Goal: Task Accomplishment & Management: Manage account settings

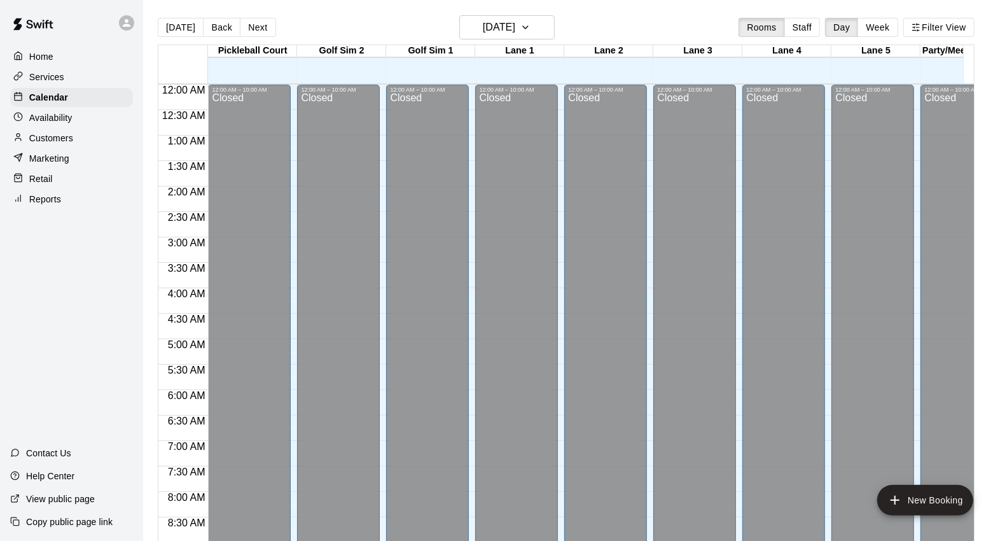
scroll to position [713, 0]
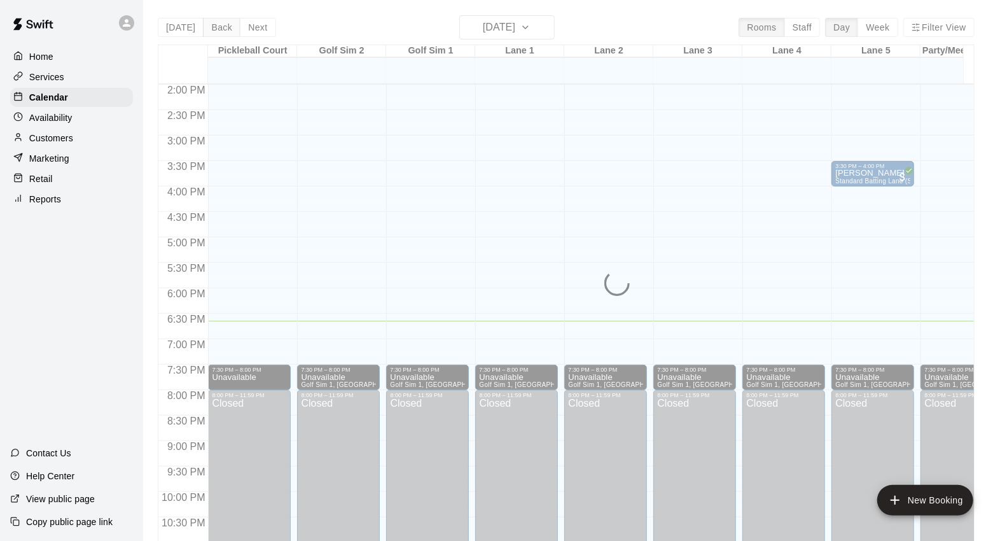
click at [223, 27] on div "[DATE] Back [DATE][DATE] Rooms Staff Day Week Filter View [GEOGRAPHIC_DATA] 14 …" at bounding box center [566, 285] width 817 height 541
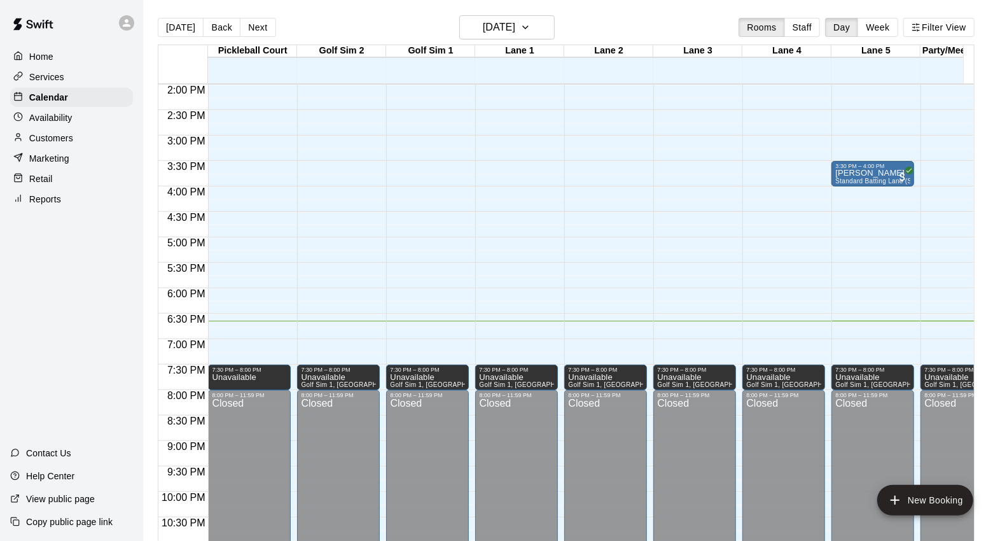
click at [218, 30] on button "Back" at bounding box center [222, 27] width 38 height 19
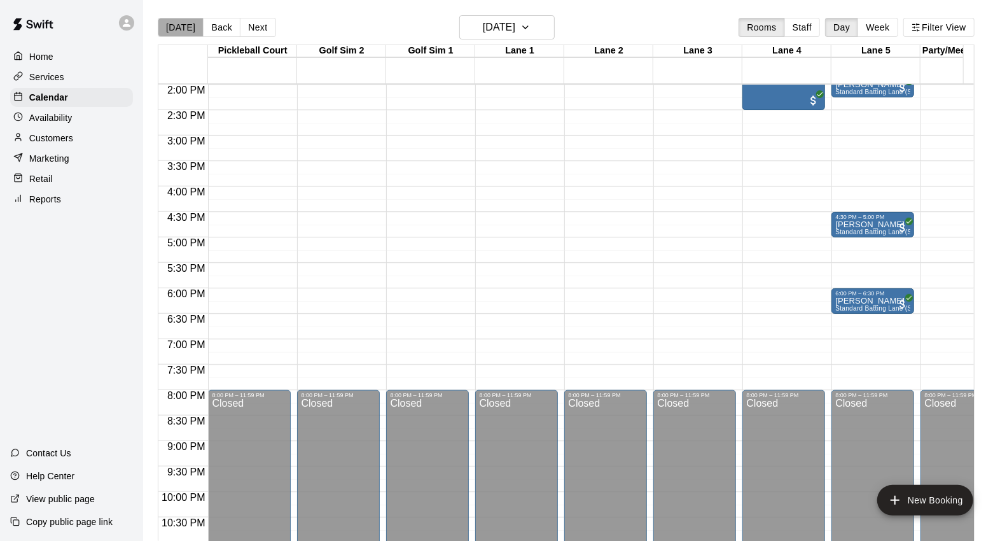
click at [181, 27] on button "[DATE]" at bounding box center [181, 27] width 46 height 19
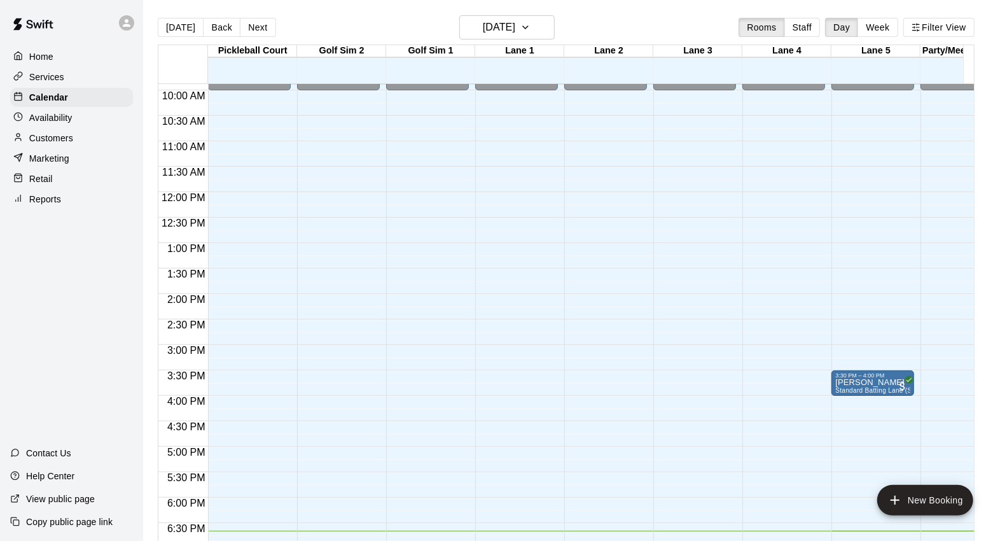
scroll to position [500, 0]
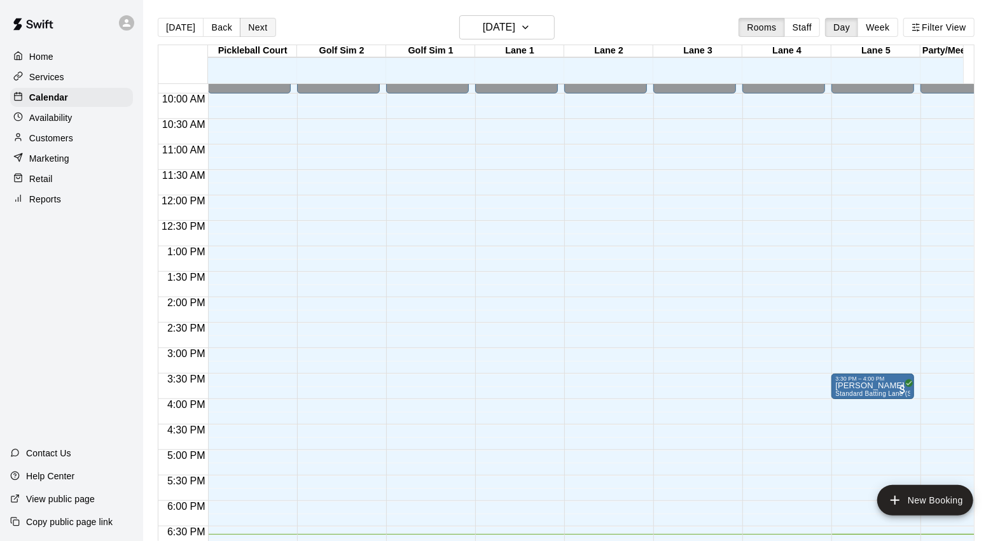
click at [255, 24] on button "Next" at bounding box center [258, 27] width 36 height 19
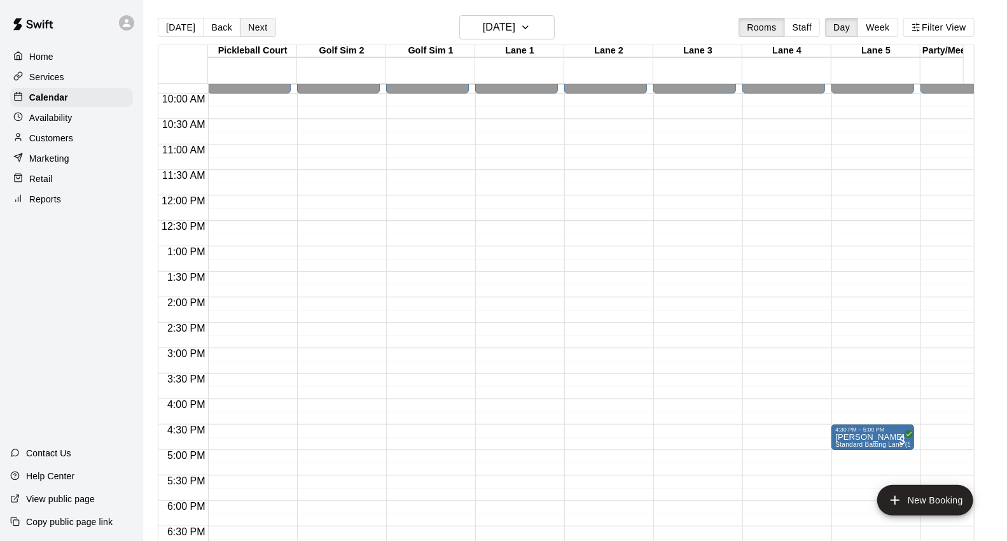
click at [263, 29] on button "Next" at bounding box center [258, 27] width 36 height 19
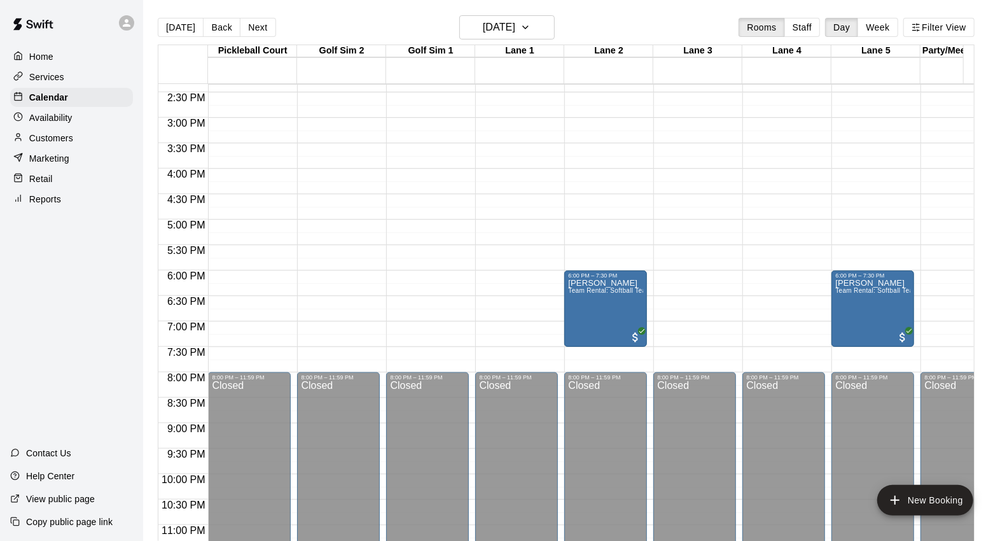
scroll to position [761, 0]
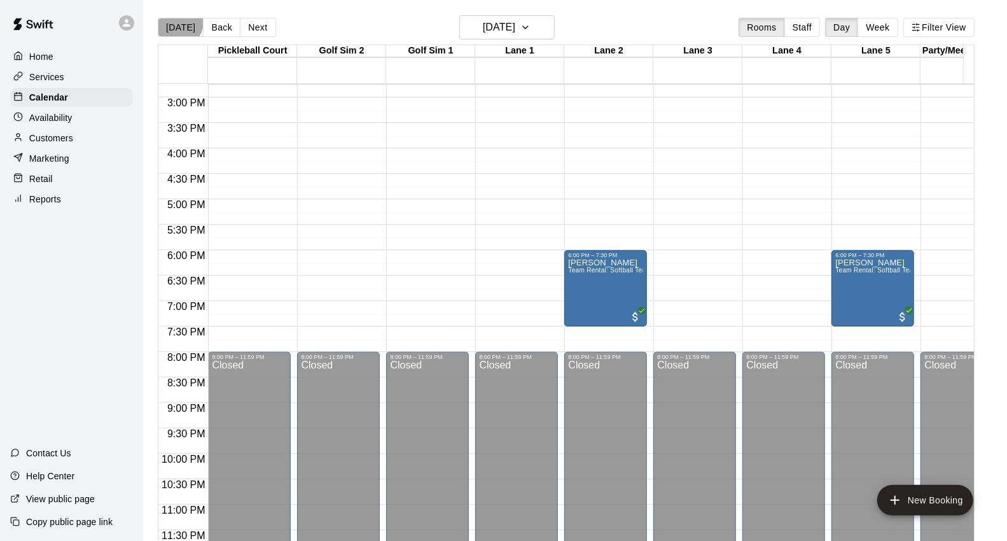
click at [178, 22] on button "[DATE]" at bounding box center [181, 27] width 46 height 19
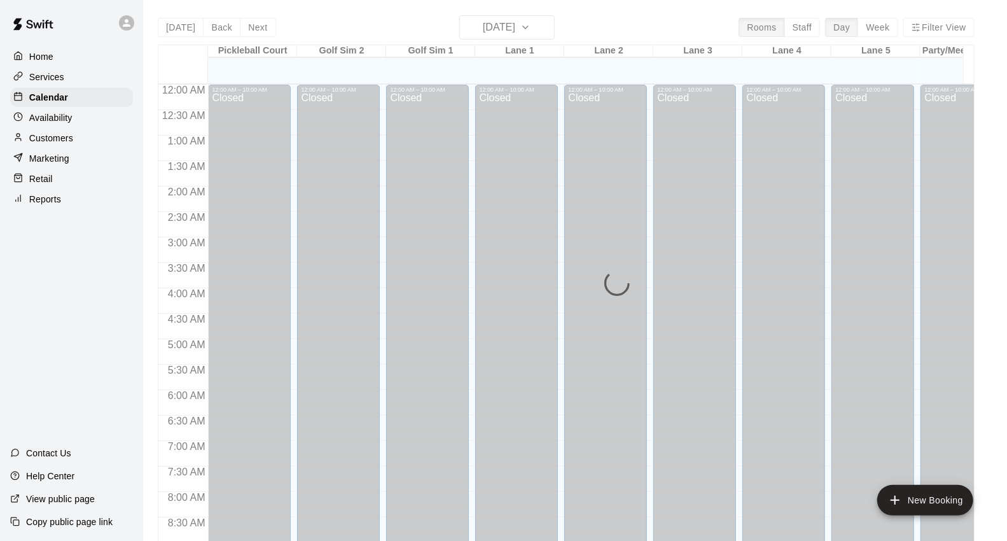
scroll to position [713, 0]
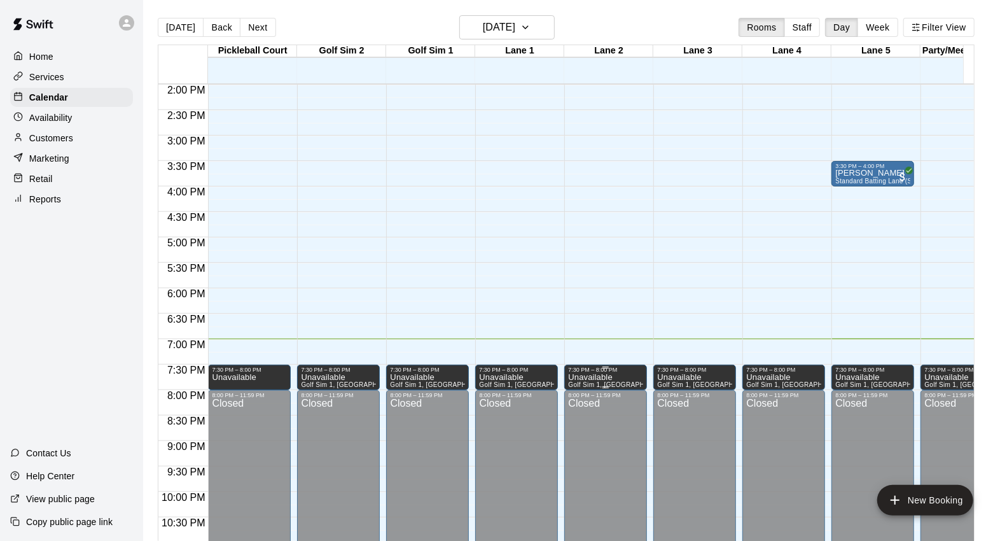
click at [601, 377] on p "Unavailable" at bounding box center [605, 377] width 75 height 0
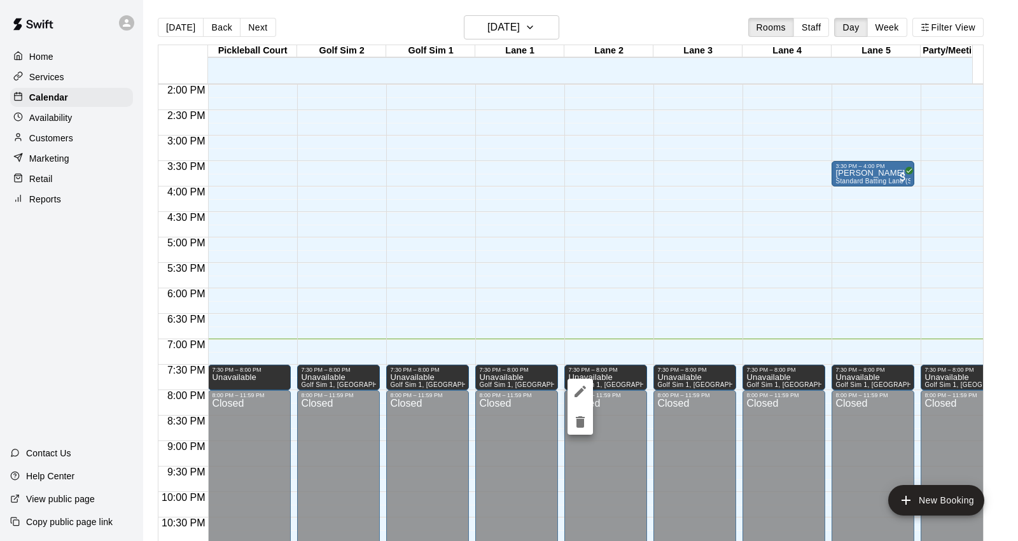
click at [585, 395] on icon "edit" at bounding box center [580, 391] width 15 height 15
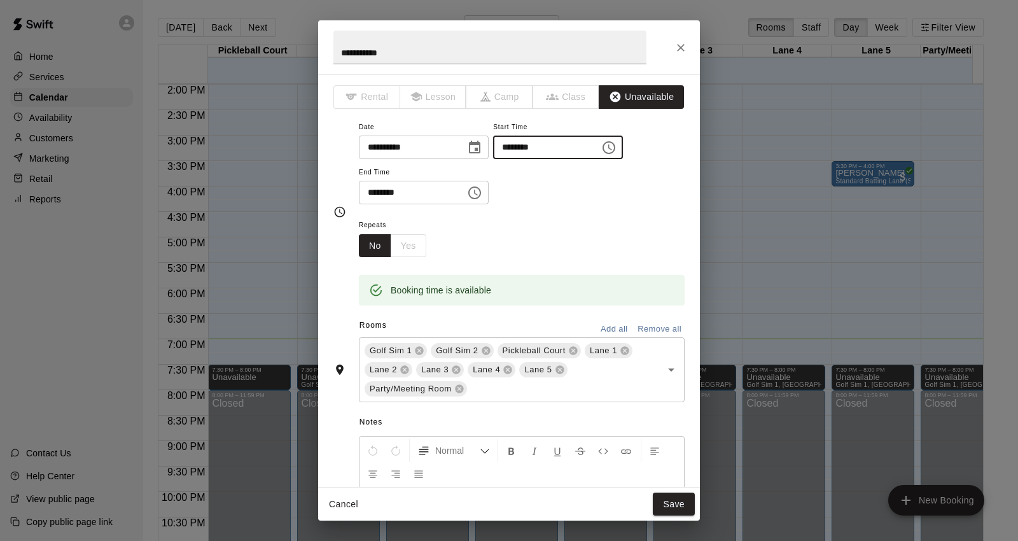
click at [542, 143] on input "********" at bounding box center [542, 148] width 98 height 24
type input "********"
click at [575, 219] on div "Repeats No Yes" at bounding box center [522, 237] width 326 height 40
click at [678, 506] on button "Save" at bounding box center [674, 504] width 42 height 24
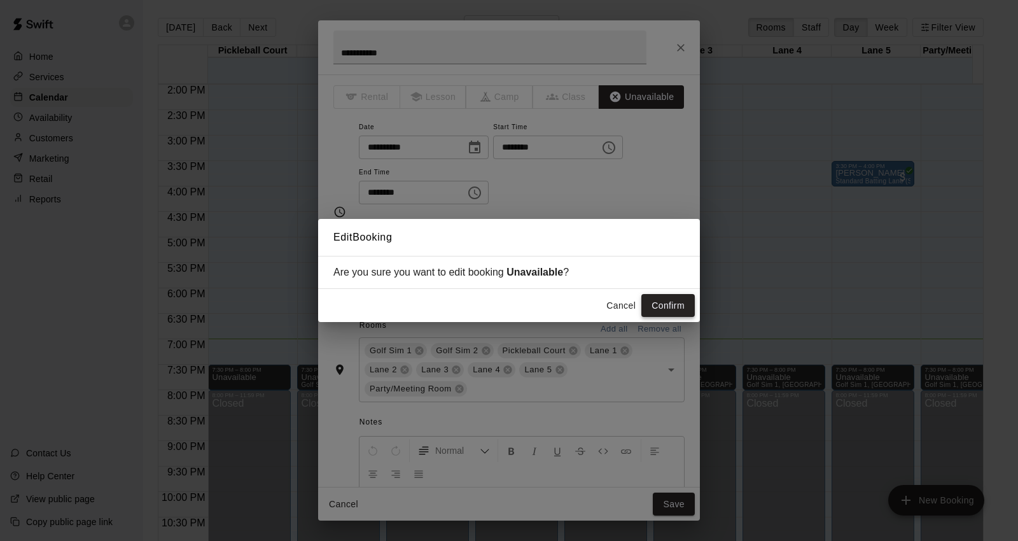
click at [673, 305] on button "Confirm" at bounding box center [667, 306] width 53 height 24
